Goal: Contribute content

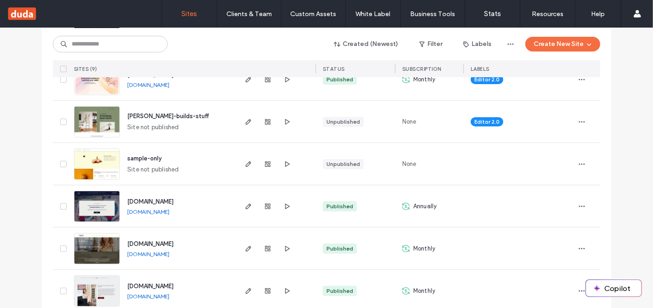
scroll to position [216, 0]
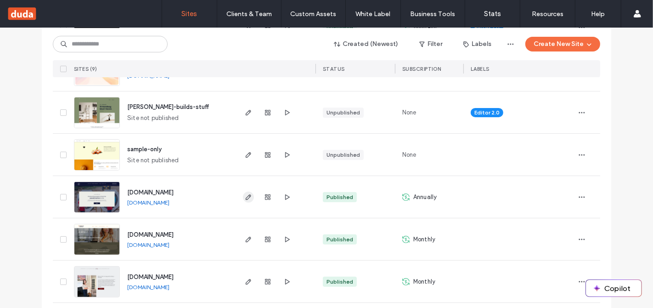
click at [245, 200] on div at bounding box center [268, 197] width 50 height 42
click at [245, 200] on span "button" at bounding box center [248, 196] width 11 height 11
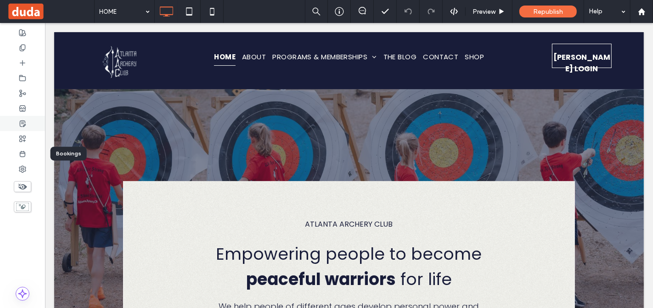
click at [20, 123] on use at bounding box center [23, 123] width 6 height 6
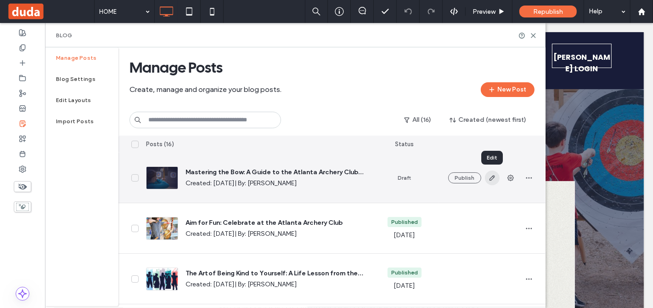
click at [493, 179] on icon "button" at bounding box center [491, 177] width 7 height 7
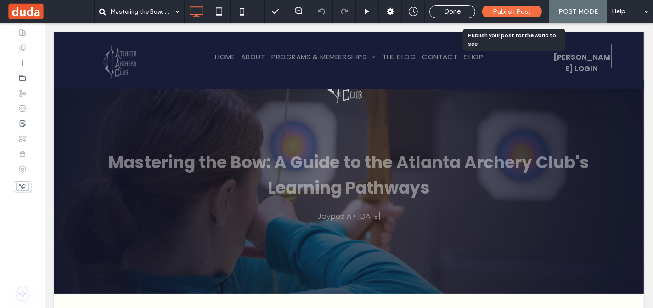
click at [491, 11] on div "Publish Post" at bounding box center [512, 12] width 60 height 12
